Goal: Find specific page/section: Find specific page/section

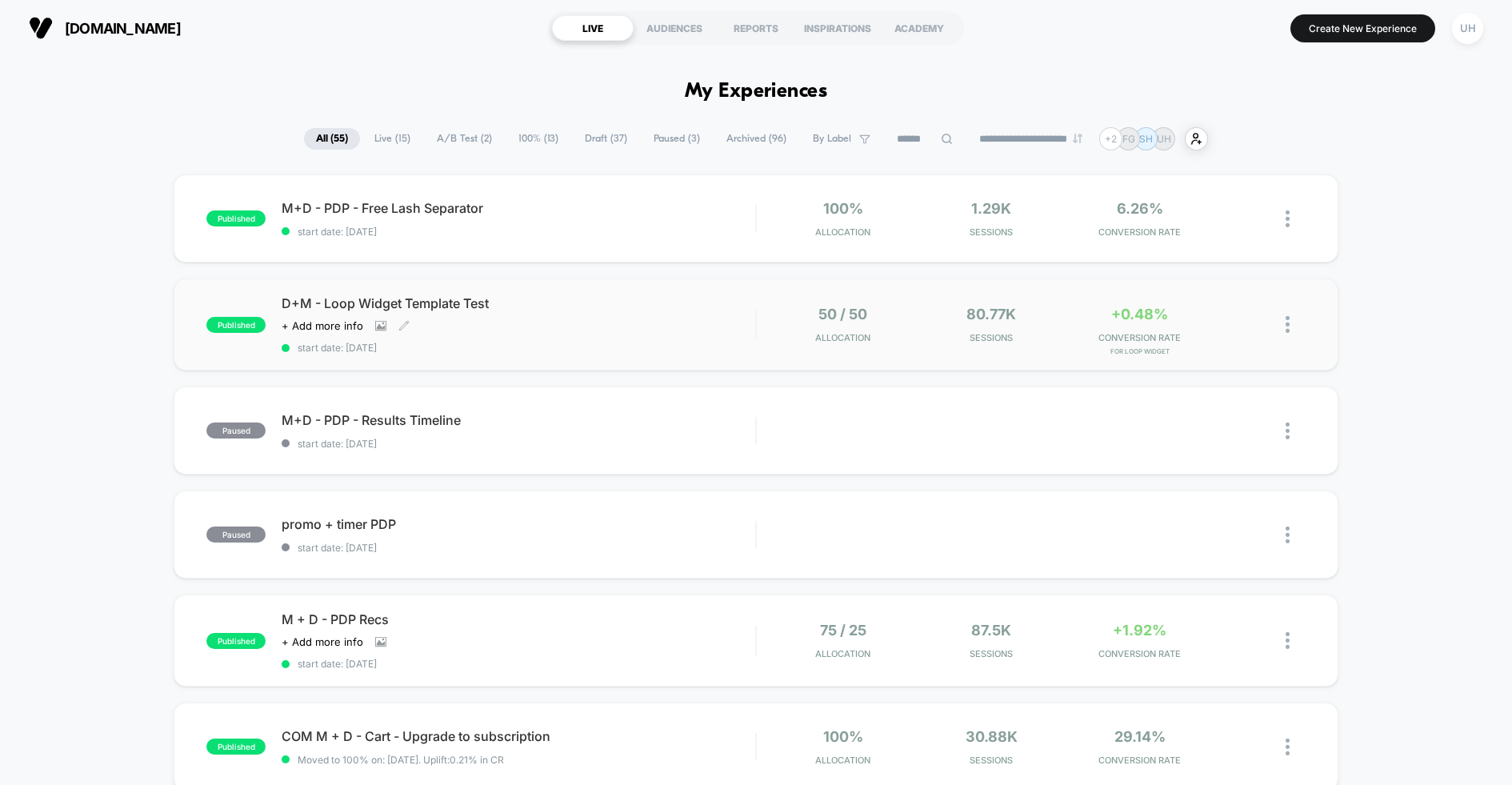
click at [672, 317] on div "D+M - Loop Widget Template Test Click to view images Click to edit experience d…" at bounding box center [518, 324] width 474 height 58
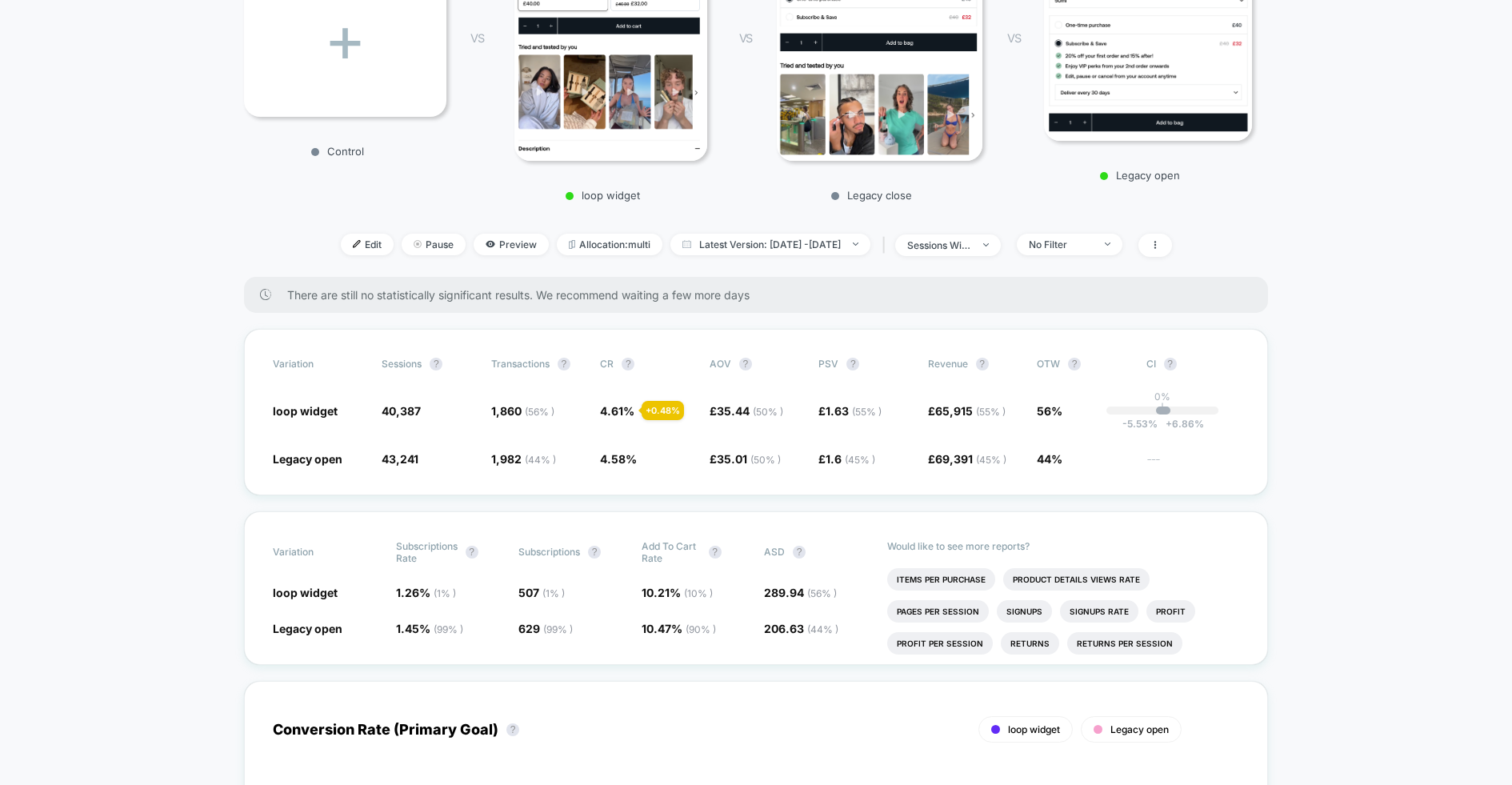
scroll to position [306, 0]
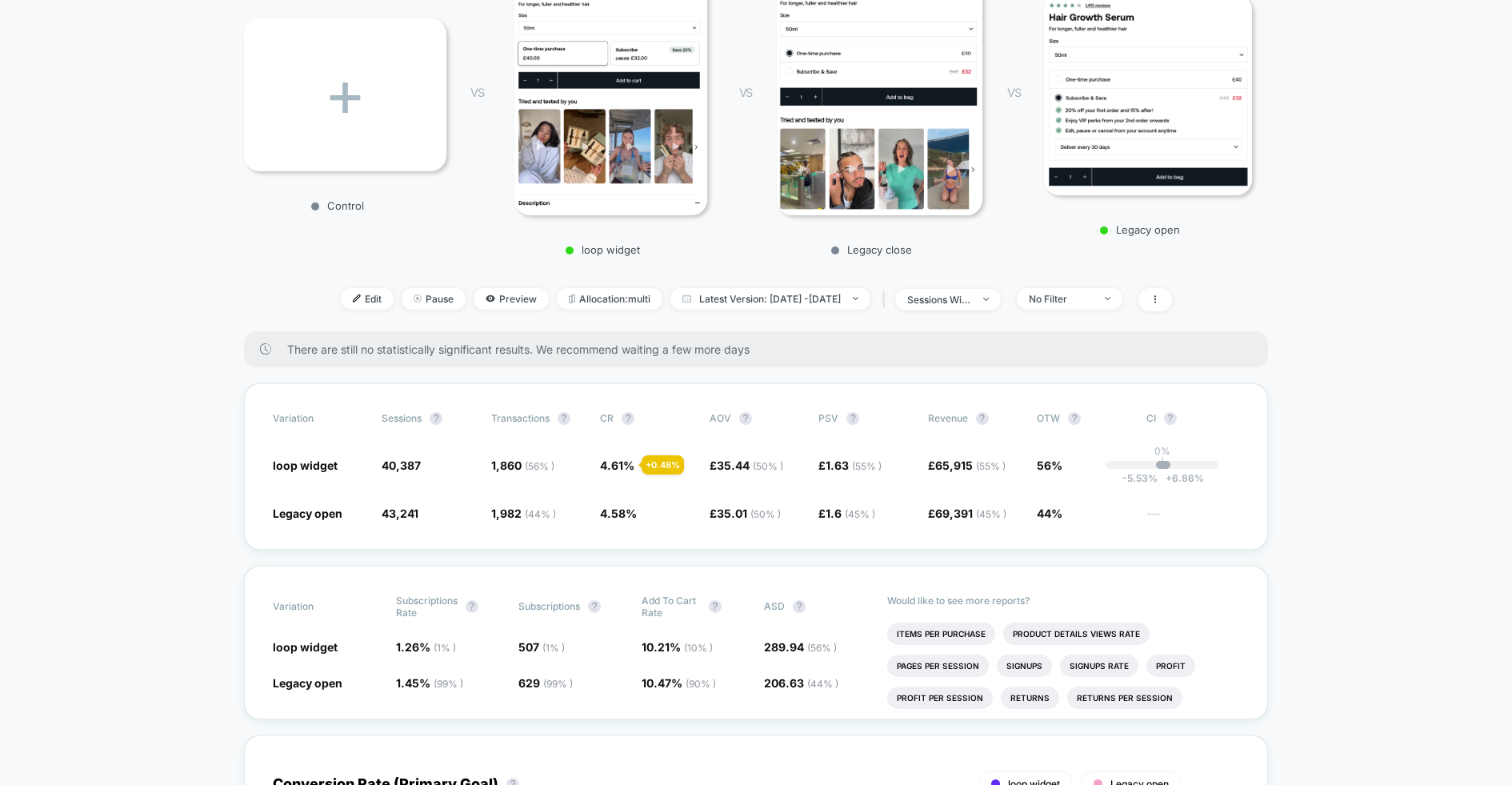
scroll to position [0, 0]
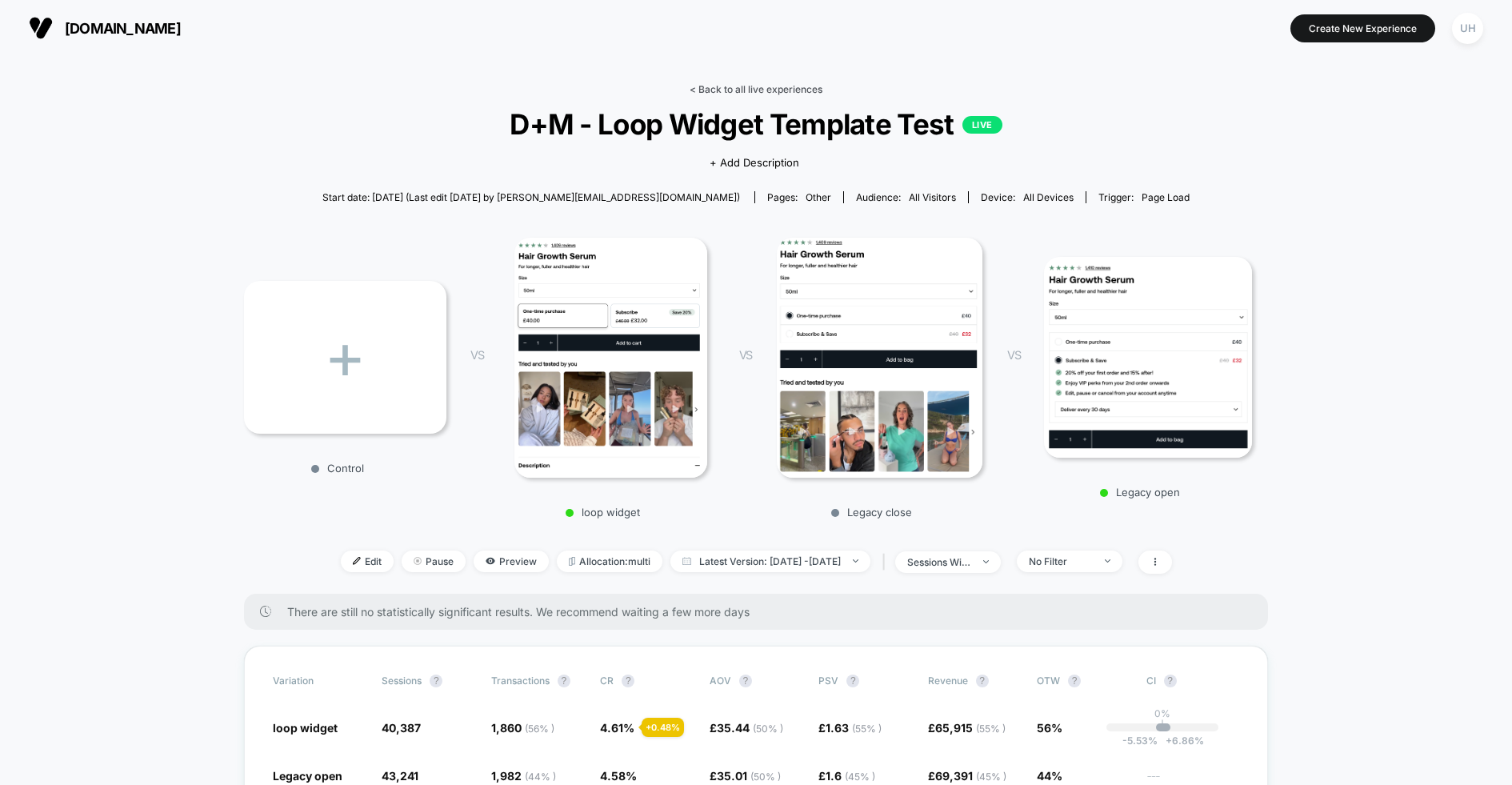
click at [773, 91] on link "< Back to all live experiences" at bounding box center [756, 89] width 133 height 12
